Goal: Task Accomplishment & Management: Use online tool/utility

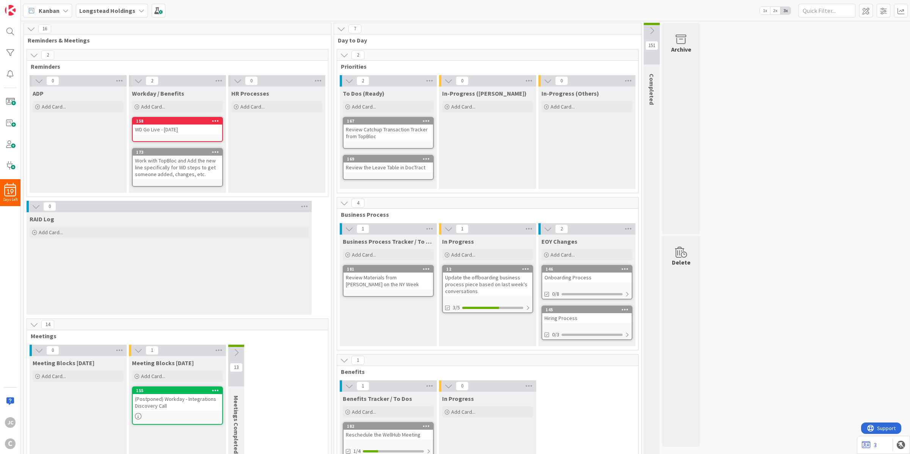
drag, startPoint x: 655, startPoint y: 24, endPoint x: 654, endPoint y: 33, distance: 9.5
click at [655, 24] on div at bounding box center [652, 24] width 16 height 2
click at [654, 33] on icon at bounding box center [652, 31] width 8 height 8
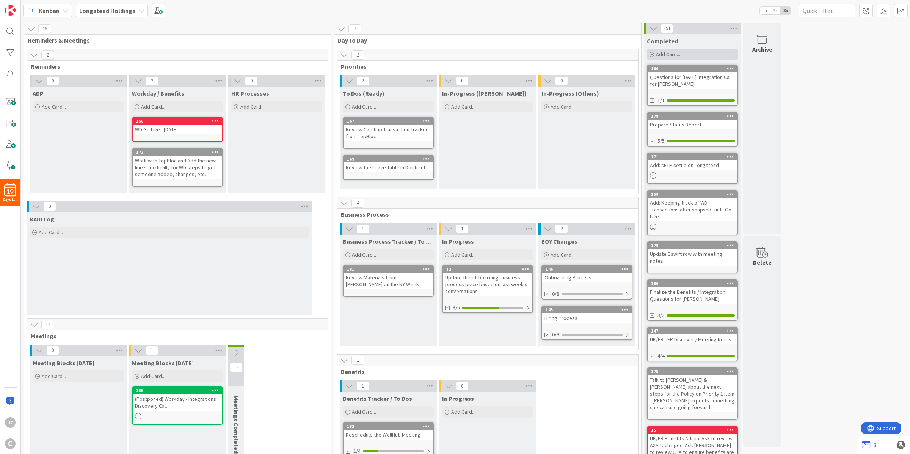
click at [667, 58] on div "Add Card..." at bounding box center [692, 54] width 91 height 11
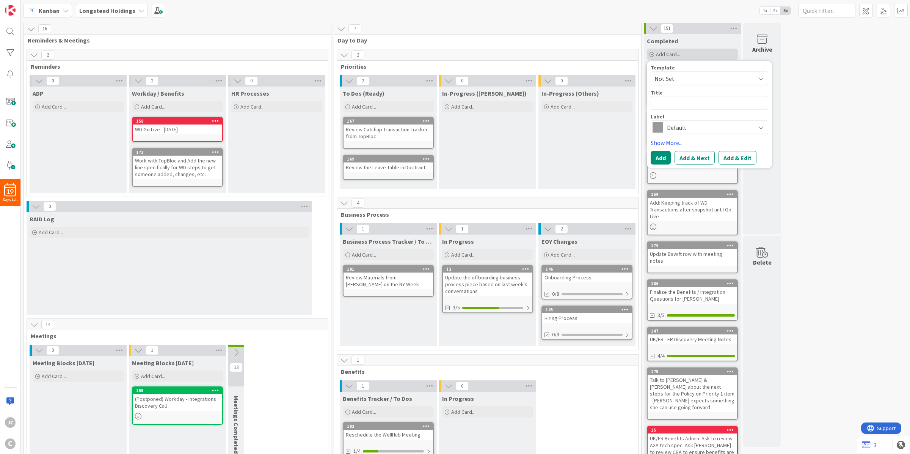
type textarea "x"
type textarea "S"
type textarea "x"
type textarea "St"
type textarea "x"
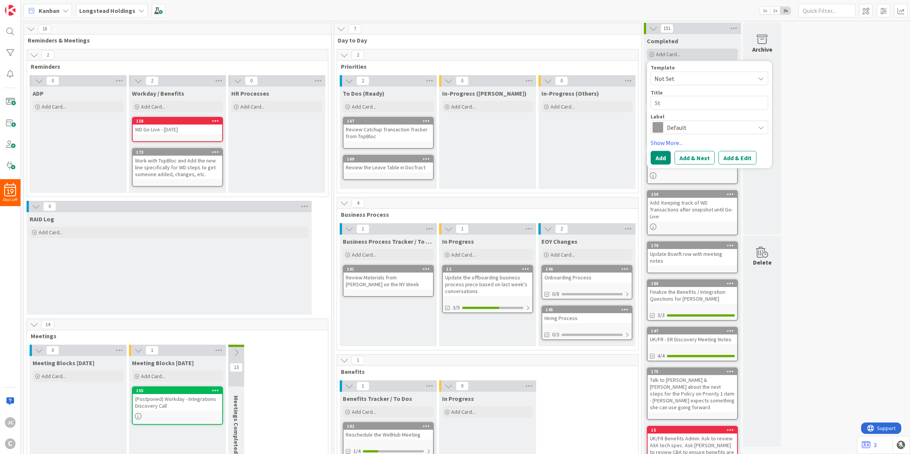
type textarea "Sta"
type textarea "x"
type textarea "Stat"
type textarea "x"
type textarea "Statu"
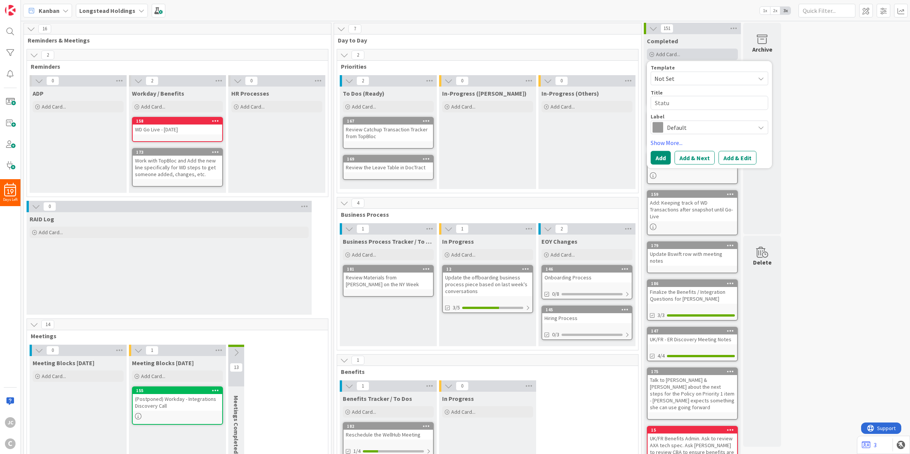
type textarea "x"
type textarea "Status"
type textarea "x"
type textarea "Status"
type textarea "x"
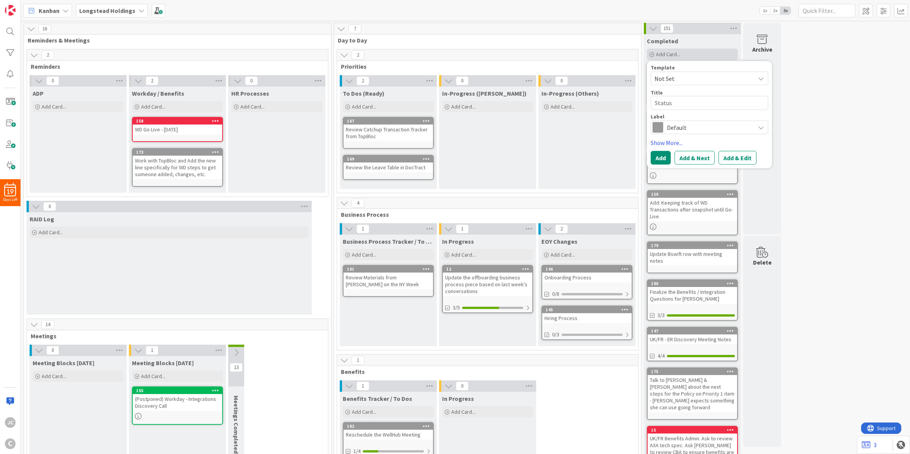
type textarea "Status R"
type textarea "x"
type textarea "Status Re"
type textarea "x"
type textarea "Status R"
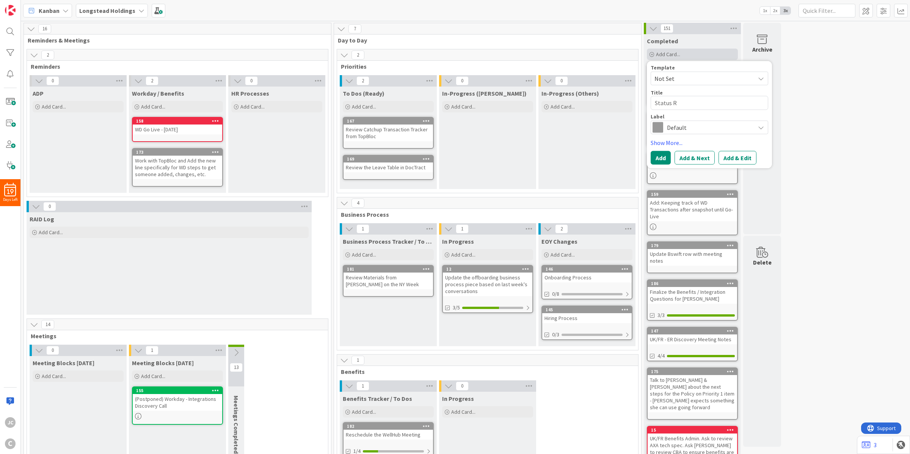
type textarea "x"
type textarea "Status"
type textarea "x"
type textarea "M"
type textarea "x"
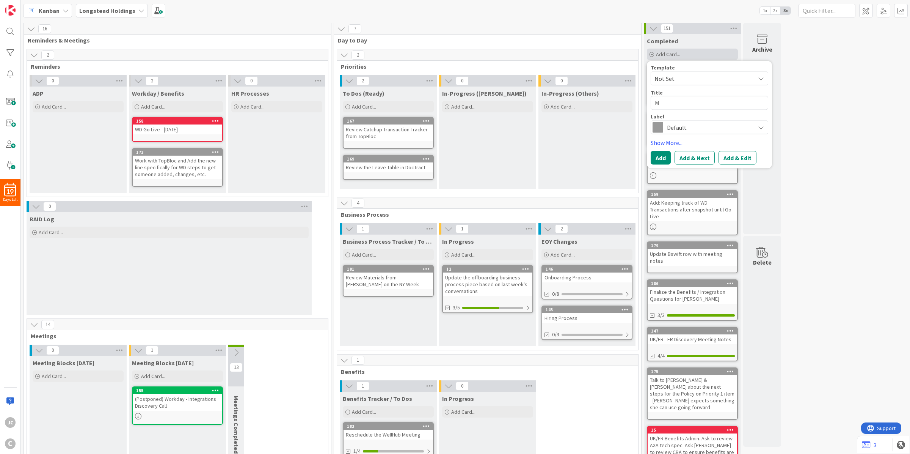
type textarea "Me"
type textarea "x"
type textarea "Mee"
type textarea "x"
type textarea "Meet"
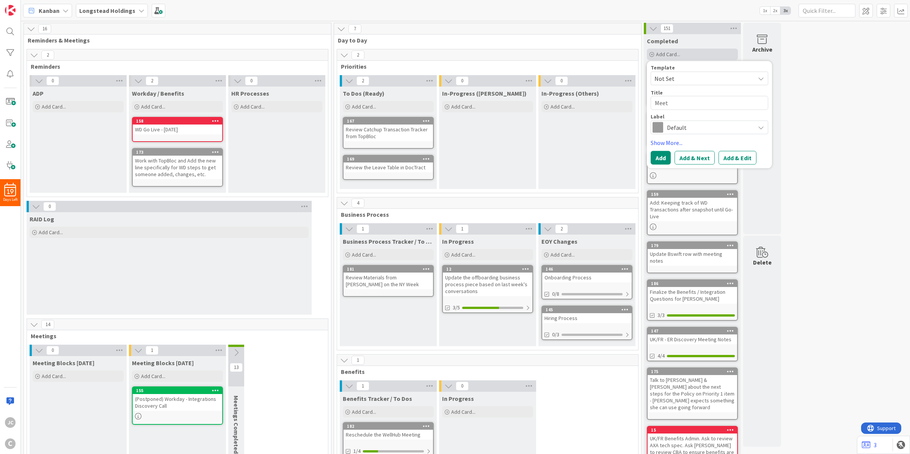
type textarea "x"
type textarea "Meeti"
type textarea "x"
type textarea "Meetin"
type textarea "x"
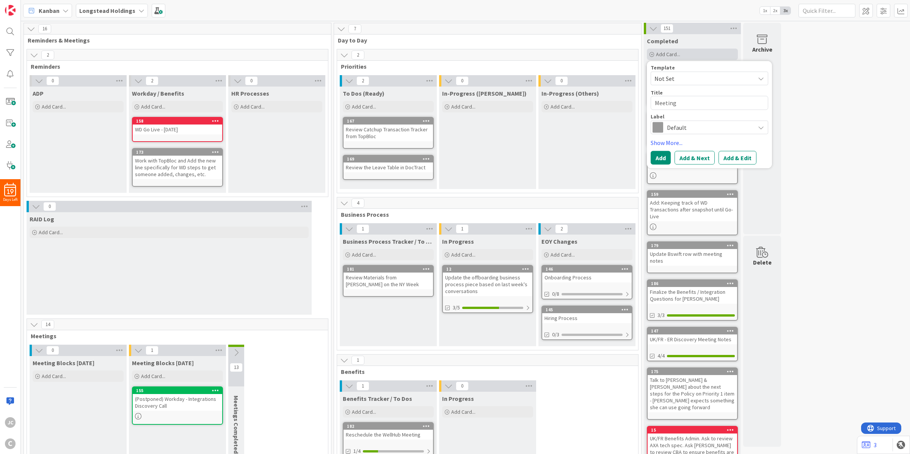
type textarea "Meeting"
type textarea "x"
type textarea "Meeting N"
type textarea "x"
type textarea "Meeting No"
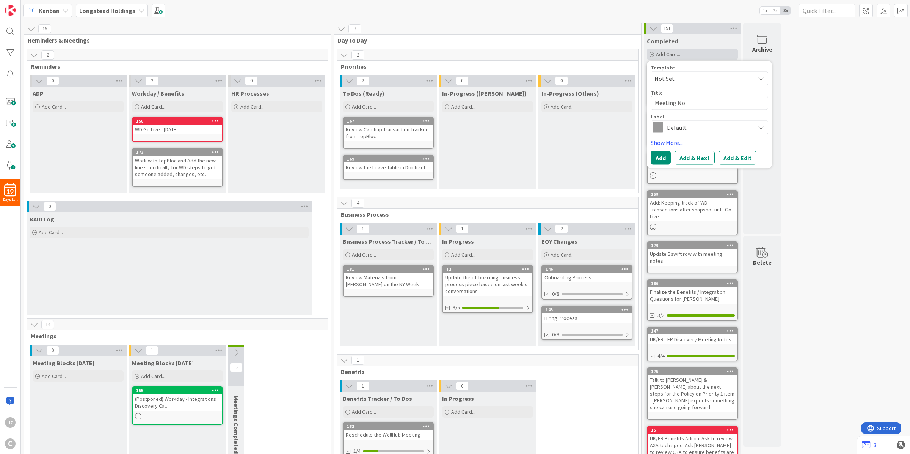
type textarea "x"
type textarea "Meeting Note"
type textarea "x"
type textarea "Meeting Notes"
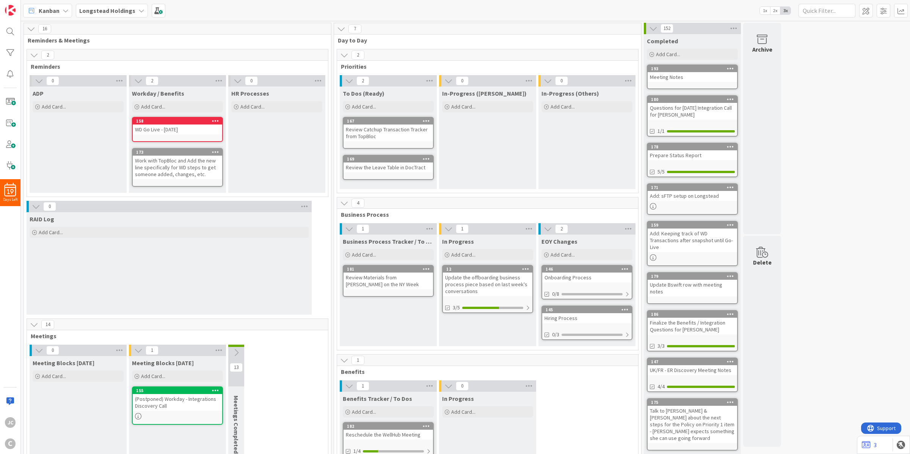
click at [674, 72] on div "Meeting Notes" at bounding box center [693, 77] width 90 height 10
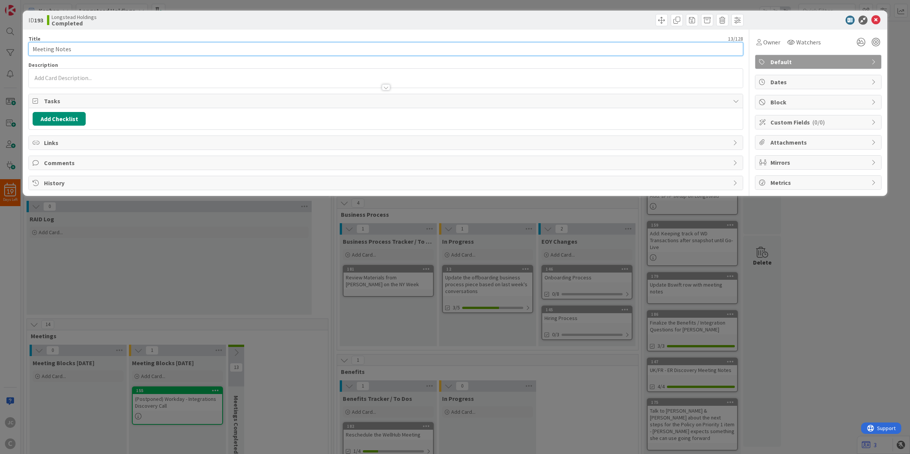
click at [105, 49] on input "Meeting Notes" at bounding box center [385, 49] width 715 height 14
type input "Weekly Status Meeting Notes"
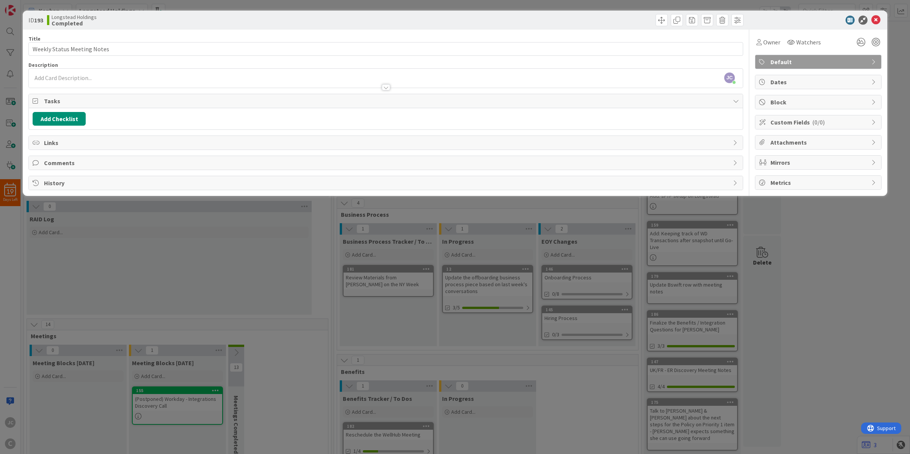
click at [201, 267] on div "ID 193 Longstead Holdings Completed Title 27 / 128 Weekly Status Meeting Notes …" at bounding box center [455, 227] width 910 height 454
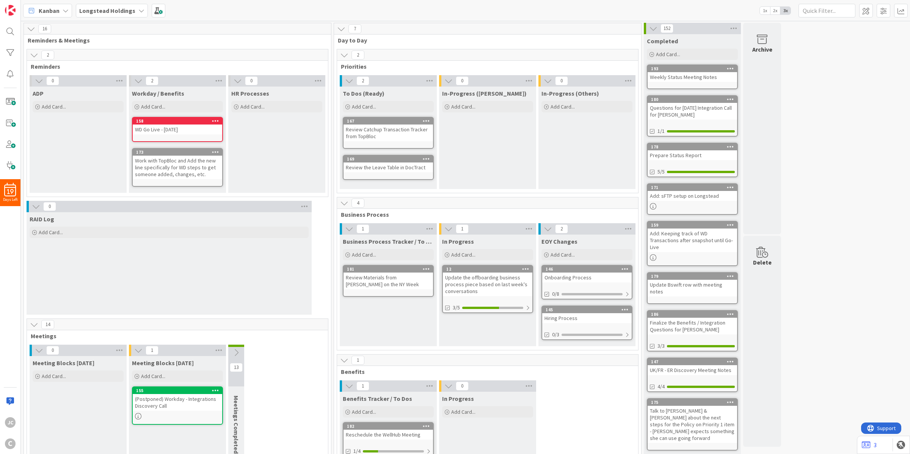
click at [649, 28] on div "152" at bounding box center [692, 28] width 97 height 11
click at [652, 27] on icon at bounding box center [653, 28] width 8 height 8
